Goal: Information Seeking & Learning: Check status

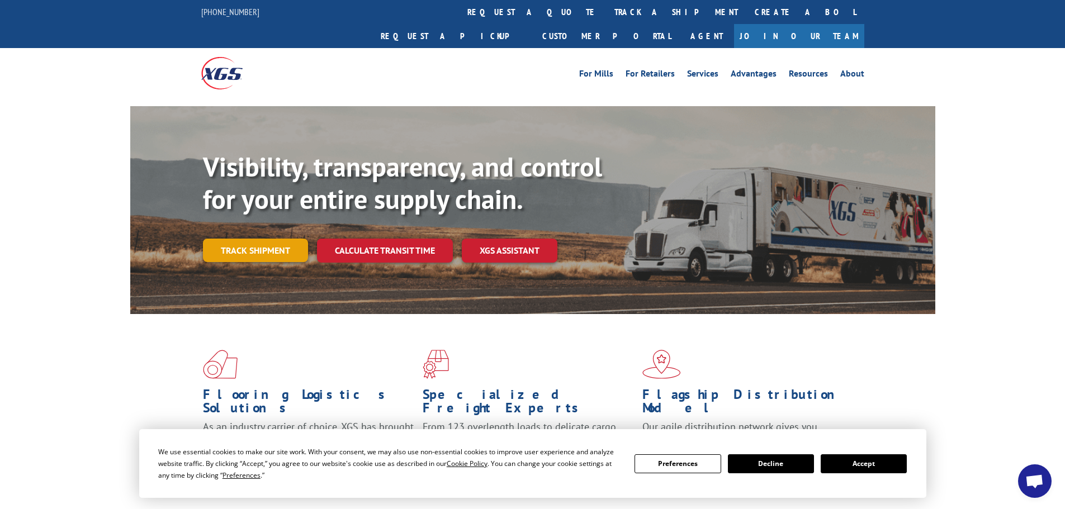
click at [281, 239] on link "Track shipment" at bounding box center [255, 250] width 105 height 23
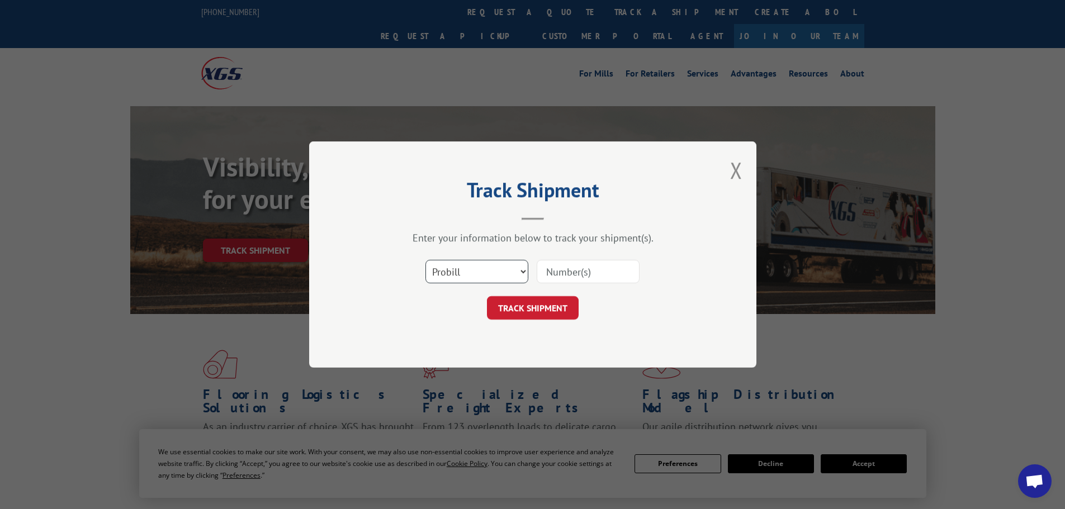
click at [489, 270] on select "Select category... Probill BOL PO" at bounding box center [476, 271] width 103 height 23
select select "bol"
click at [425, 260] on select "Select category... Probill BOL PO" at bounding box center [476, 271] width 103 height 23
paste input "3373471"
type input "3373471"
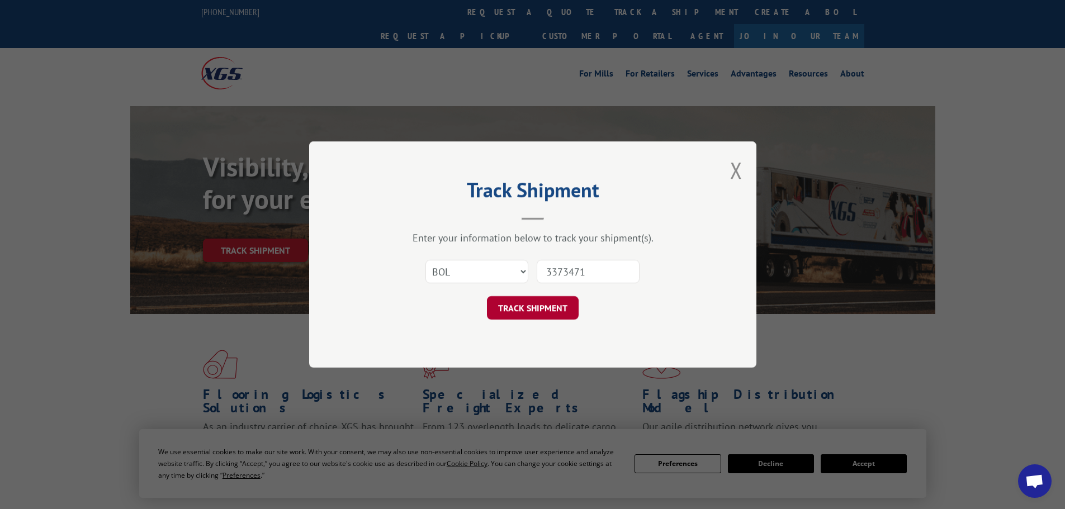
click at [555, 305] on button "TRACK SHIPMENT" at bounding box center [533, 307] width 92 height 23
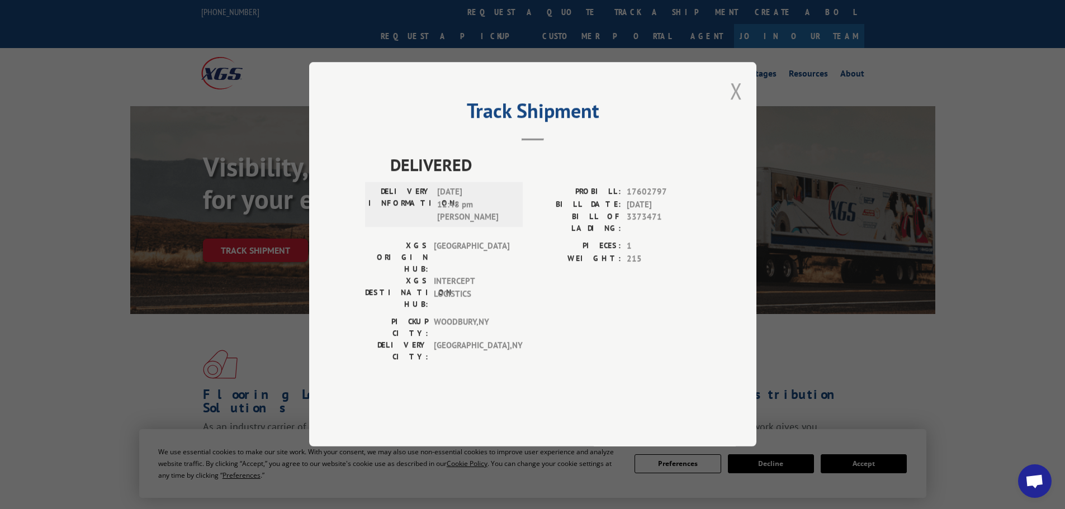
click at [734, 106] on button "Close modal" at bounding box center [736, 91] width 12 height 30
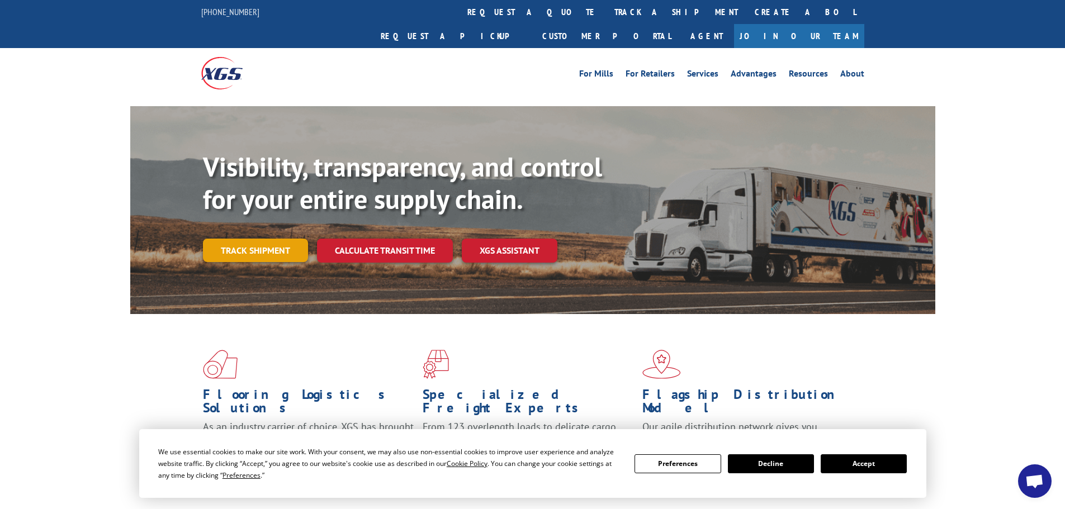
click at [251, 239] on link "Track shipment" at bounding box center [255, 250] width 105 height 23
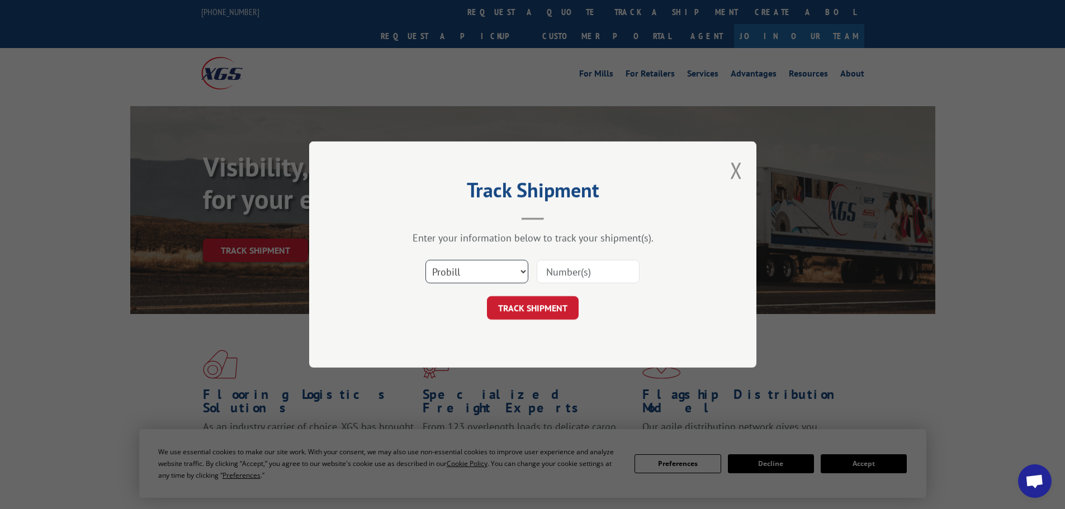
click at [464, 275] on select "Select category... Probill BOL PO" at bounding box center [476, 271] width 103 height 23
select select "bol"
click at [425, 260] on select "Select category... Probill BOL PO" at bounding box center [476, 271] width 103 height 23
paste input "3373472"
type input "3373472"
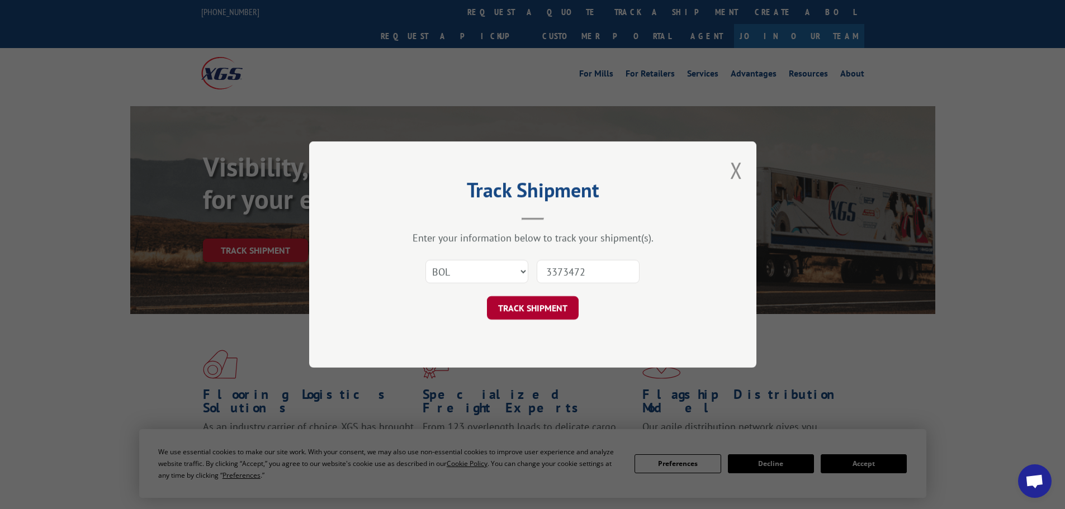
click at [535, 313] on button "TRACK SHIPMENT" at bounding box center [533, 307] width 92 height 23
